Goal: Information Seeking & Learning: Learn about a topic

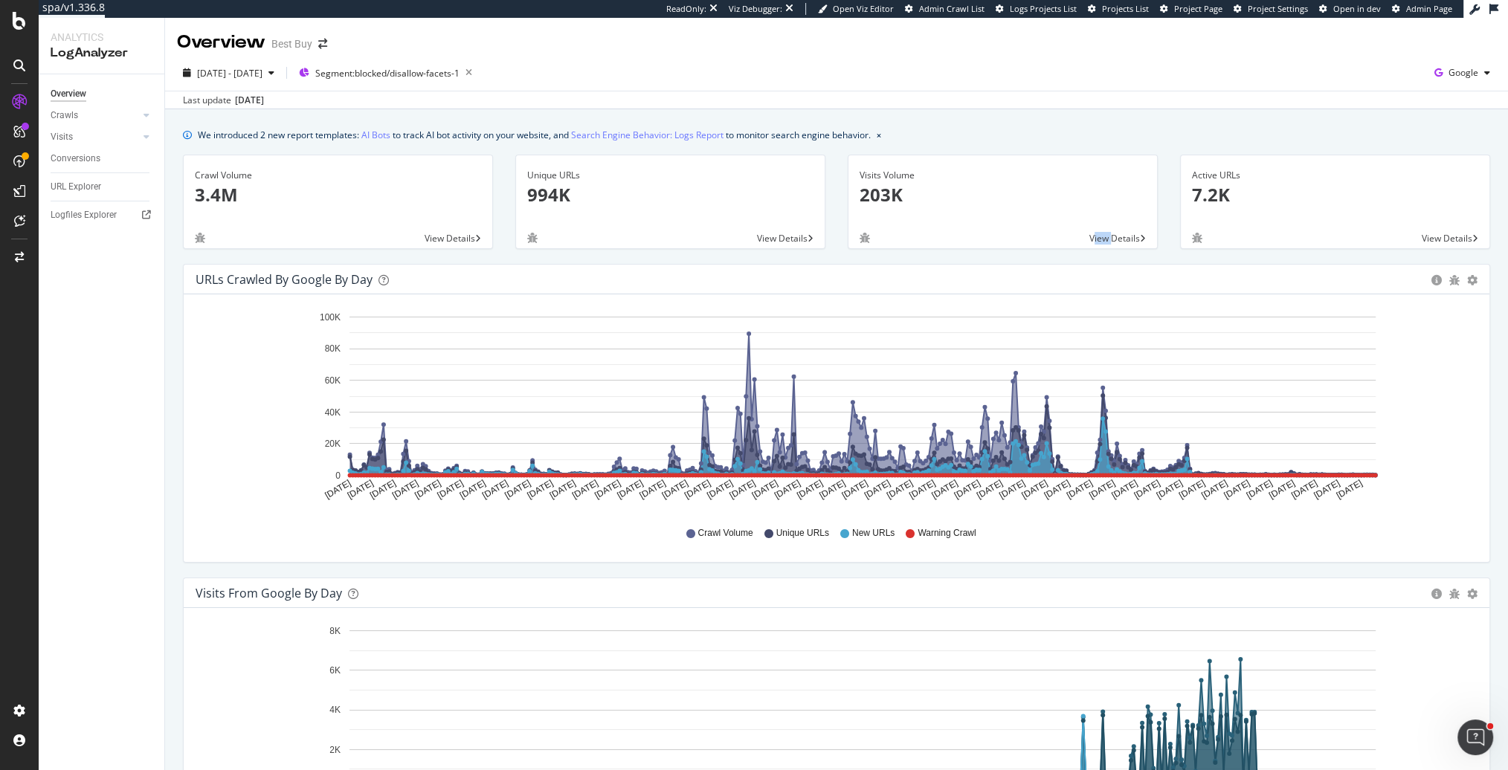
click at [1095, 238] on span "View Details" at bounding box center [1115, 238] width 51 height 13
